Goal: Information Seeking & Learning: Check status

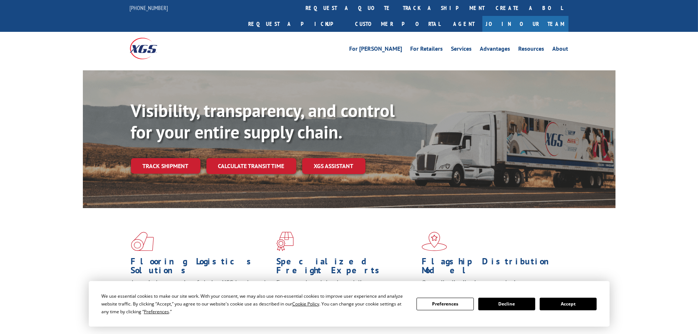
click at [167, 158] on link "Track shipment" at bounding box center [166, 166] width 70 height 16
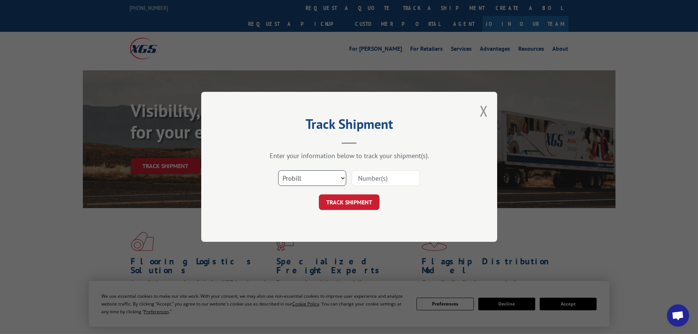
click at [340, 177] on select "Select category... Probill BOL PO" at bounding box center [312, 179] width 68 height 16
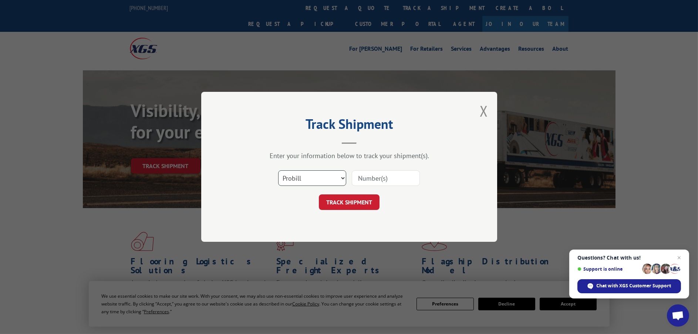
click at [278, 171] on select "Select category... Probill BOL PO" at bounding box center [312, 179] width 68 height 16
click at [370, 177] on input at bounding box center [386, 179] width 68 height 16
type input "5460513"
click at [319, 195] on button "TRACK SHIPMENT" at bounding box center [349, 203] width 61 height 16
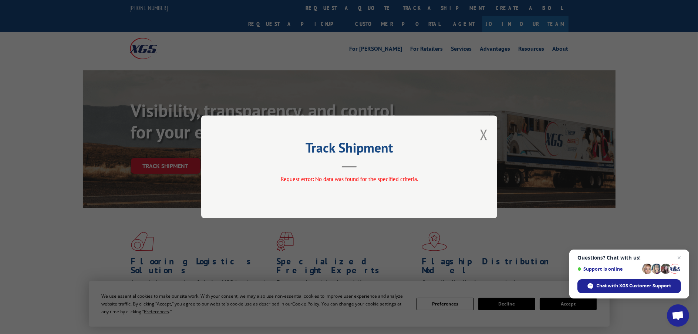
click at [484, 130] on button "Close modal" at bounding box center [484, 135] width 8 height 20
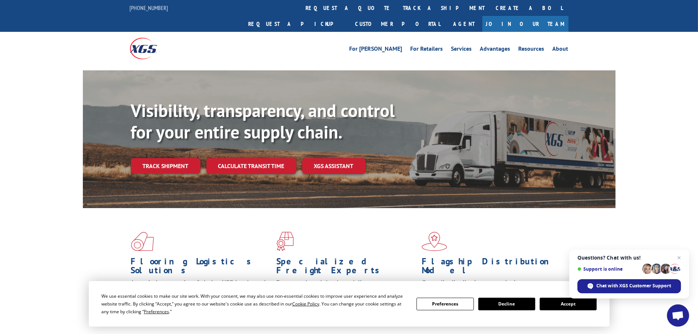
click at [166, 158] on link "Track shipment" at bounding box center [166, 166] width 70 height 16
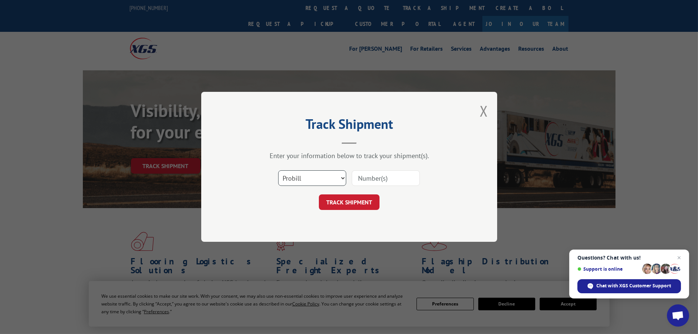
click at [317, 175] on select "Select category... Probill BOL PO" at bounding box center [312, 179] width 68 height 16
select select "bol"
click at [278, 171] on select "Select category... Probill BOL PO" at bounding box center [312, 179] width 68 height 16
click at [385, 178] on input at bounding box center [386, 179] width 68 height 16
type input "5460513"
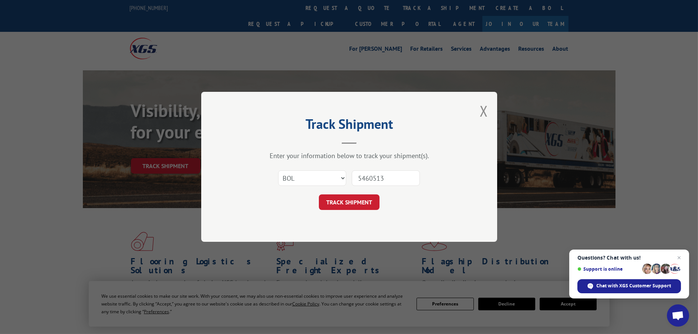
click at [319, 195] on button "TRACK SHIPMENT" at bounding box center [349, 203] width 61 height 16
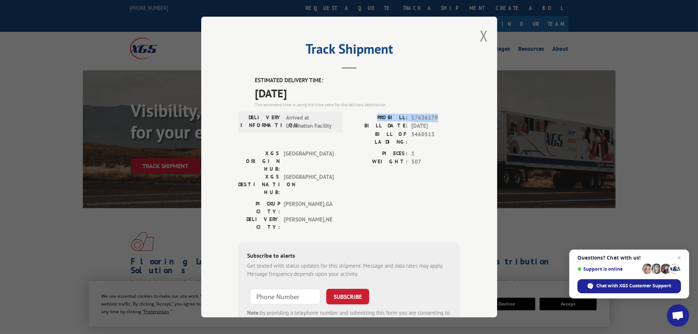
drag, startPoint x: 439, startPoint y: 114, endPoint x: 381, endPoint y: 115, distance: 57.7
click at [381, 115] on div "PROBILL: 17636179" at bounding box center [404, 118] width 111 height 9
copy div "PROBILL: 17636179"
